Goal: Information Seeking & Learning: Understand process/instructions

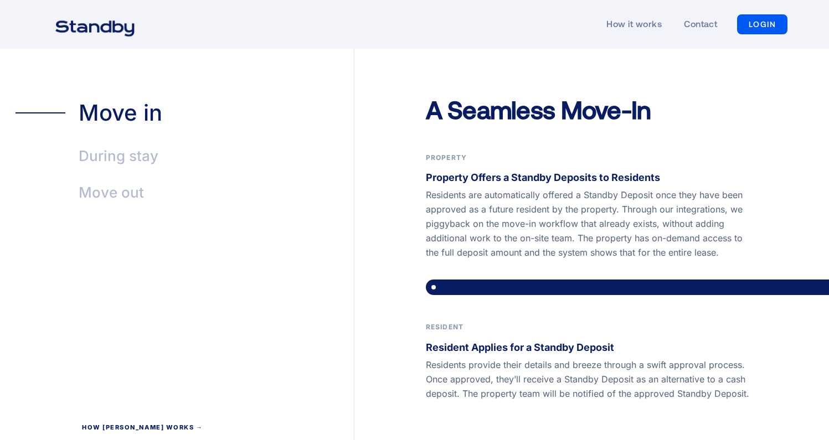
scroll to position [2074, 0]
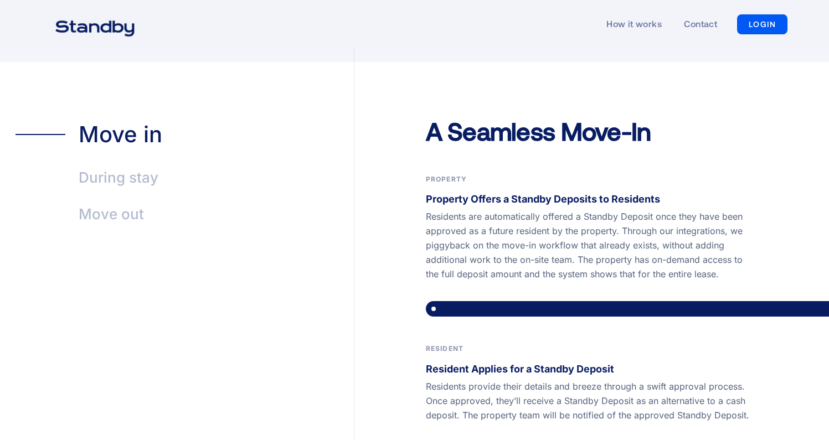
click at [120, 165] on div "During stay" at bounding box center [119, 177] width 80 height 25
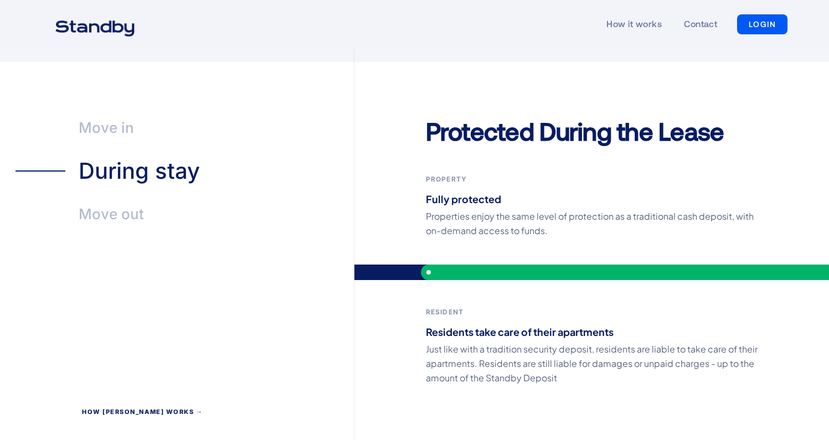
click at [120, 202] on div "Move out" at bounding box center [111, 214] width 65 height 25
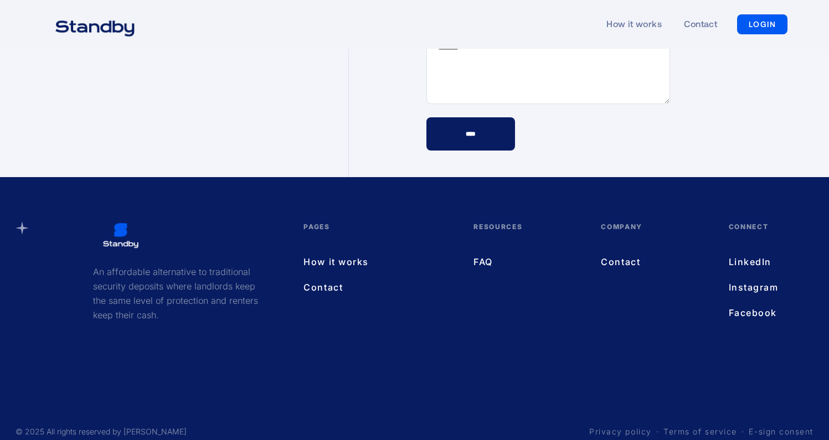
scroll to position [3236, 0]
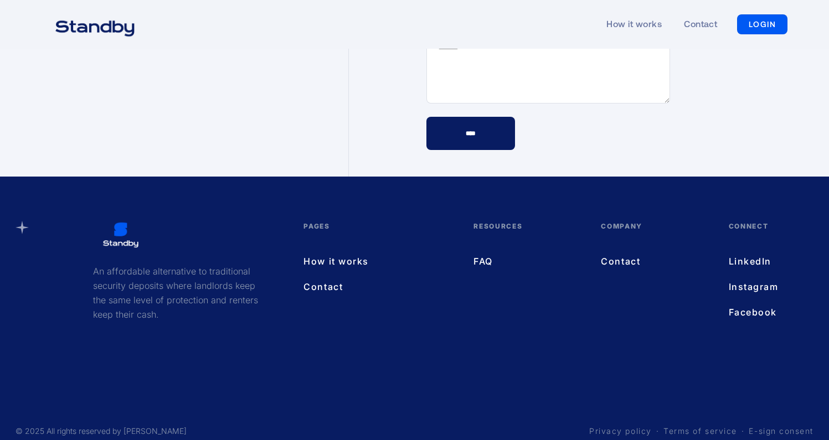
click at [362, 254] on link "How it works" at bounding box center [378, 261] width 148 height 14
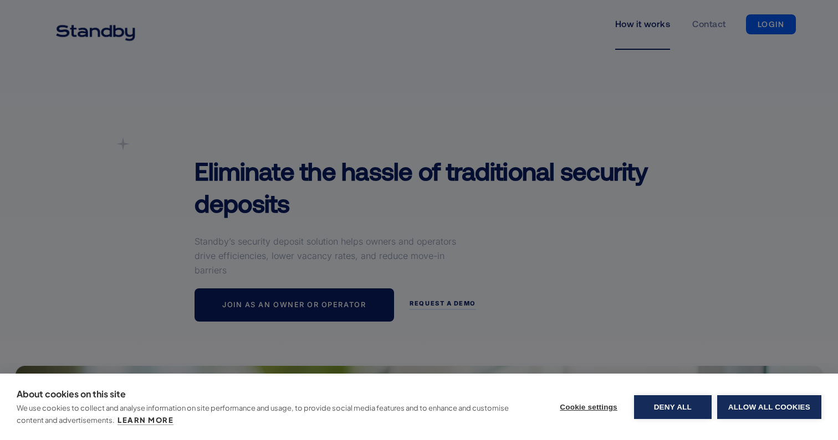
click at [434, 204] on div "About cookies on this site We use cookies to collect and analyse information on…" at bounding box center [419, 220] width 838 height 440
click at [689, 406] on button "Deny all" at bounding box center [673, 408] width 78 height 24
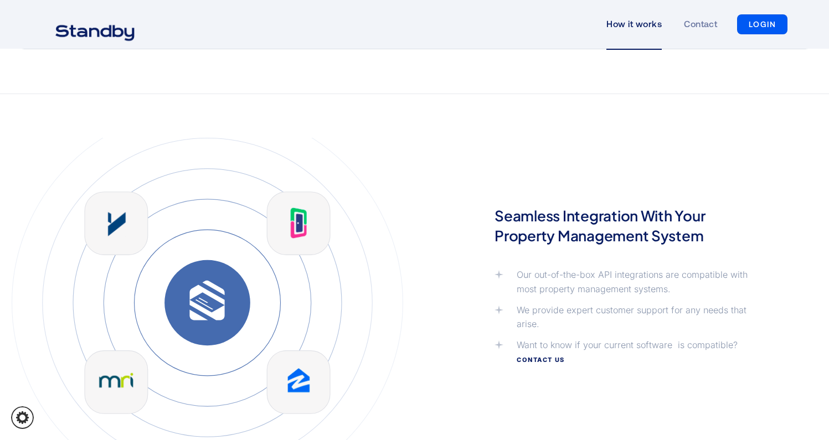
scroll to position [2423, 0]
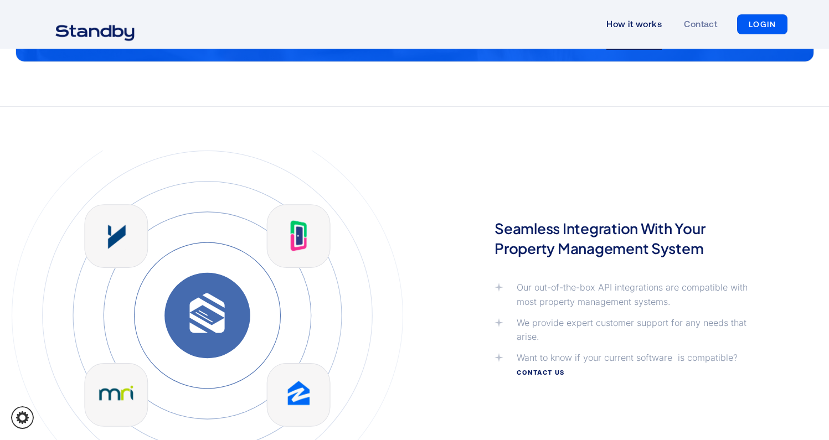
click at [503, 290] on icon at bounding box center [499, 287] width 9 height 9
click at [500, 284] on icon at bounding box center [499, 287] width 9 height 9
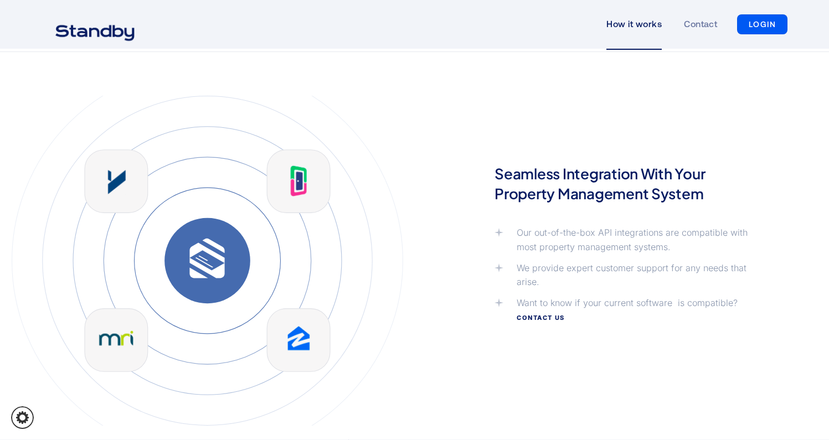
scroll to position [2487, 0]
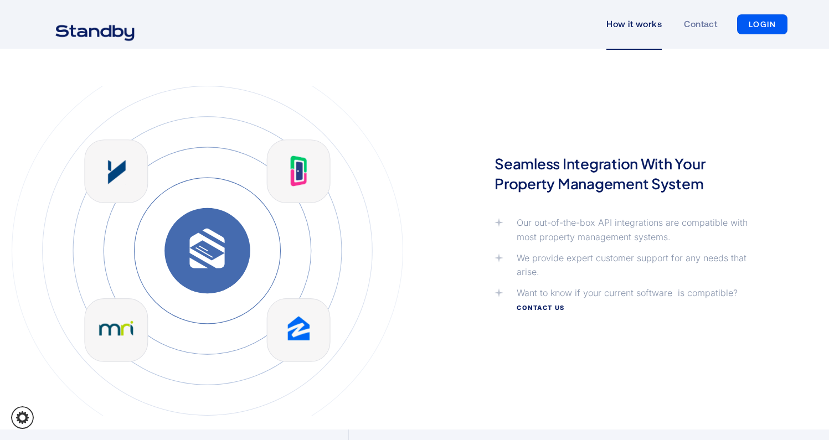
click at [297, 162] on img at bounding box center [207, 251] width 415 height 330
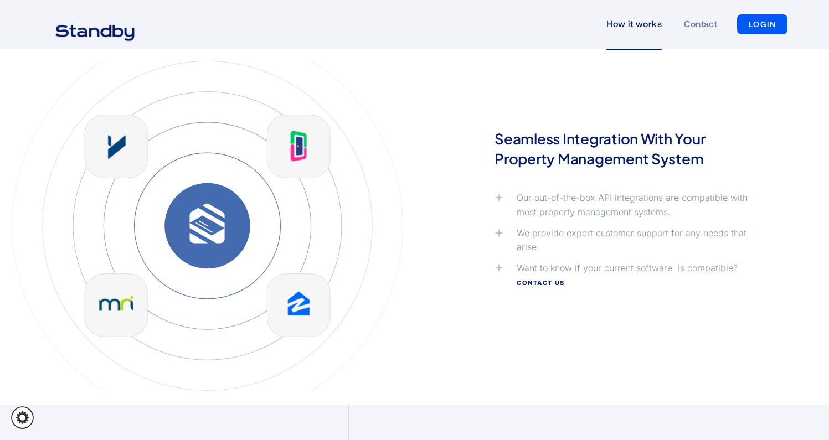
scroll to position [2494, 0]
